Goal: Task Accomplishment & Management: Use online tool/utility

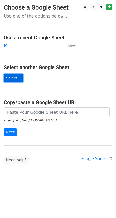
click at [17, 78] on link "Select..." at bounding box center [13, 78] width 19 height 8
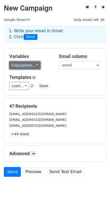
click at [35, 65] on link "Copy/paste..." at bounding box center [24, 65] width 31 height 8
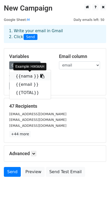
click at [40, 76] on icon at bounding box center [42, 76] width 4 height 4
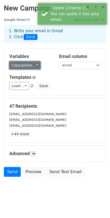
click at [33, 66] on link "Copy/paste..." at bounding box center [24, 65] width 31 height 8
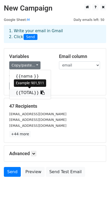
click at [41, 93] on icon at bounding box center [43, 92] width 4 height 4
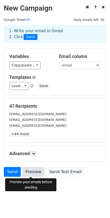
click at [29, 172] on link "Preview" at bounding box center [33, 172] width 23 height 10
